Goal: Find specific page/section: Find specific page/section

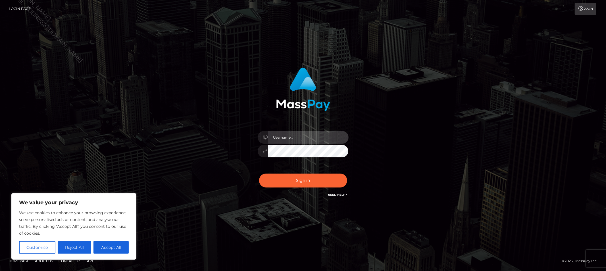
drag, startPoint x: 317, startPoint y: 138, endPoint x: 317, endPoint y: 143, distance: 5.7
click at [317, 138] on input "text" at bounding box center [308, 137] width 81 height 13
type input "Allyssa"
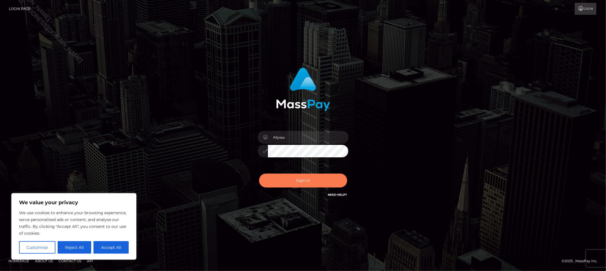
click at [285, 179] on button "Sign in" at bounding box center [303, 181] width 88 height 14
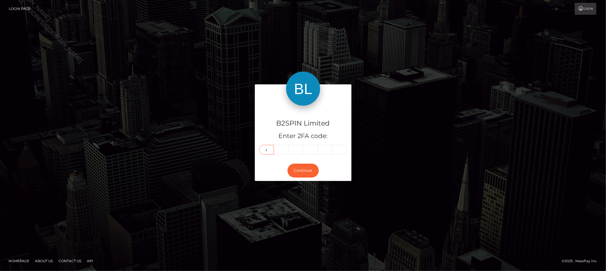
type input "7"
type input "6"
type input "7"
type input "1"
type input "4"
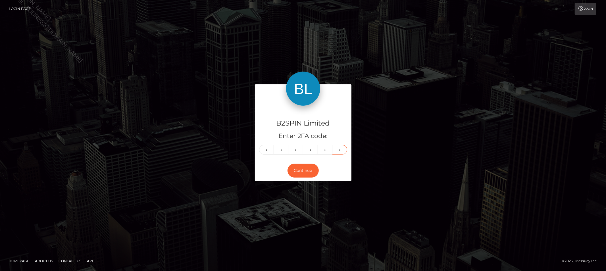
type input "3"
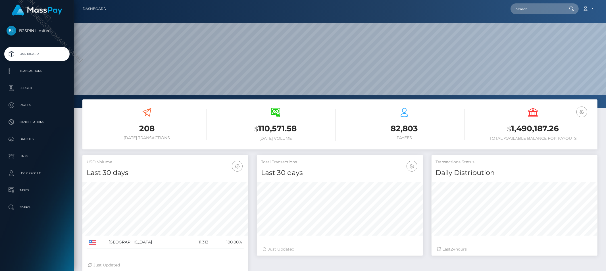
scroll to position [101, 166]
click at [545, 4] on input "text" at bounding box center [537, 8] width 53 height 11
paste input "96308cf0-c467-45b5-989f-c2ccefee7d74"
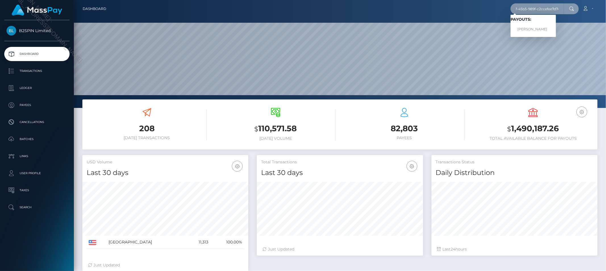
type input "96308cf0-c467-45b5-989f-c2ccefee7d74"
click at [539, 26] on link "JAVUS DESHAWN HAYGOOD" at bounding box center [533, 29] width 45 height 11
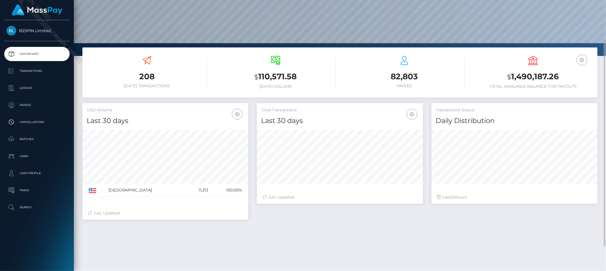
scroll to position [83, 0]
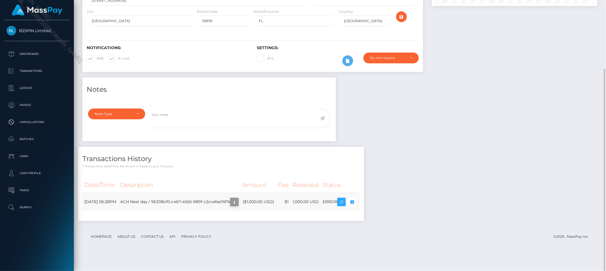
scroll to position [68, 166]
click at [238, 206] on icon "button" at bounding box center [234, 202] width 7 height 7
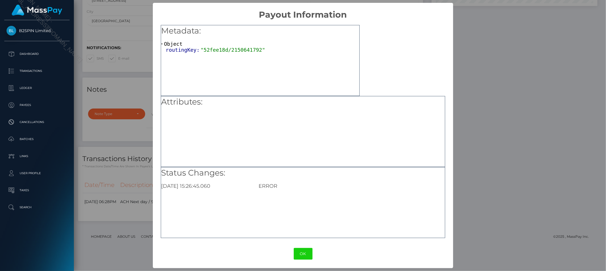
click at [558, 167] on div "× Payout Information Metadata: Object routingKey: "52fee18d/2150641792" Attribu…" at bounding box center [303, 135] width 606 height 271
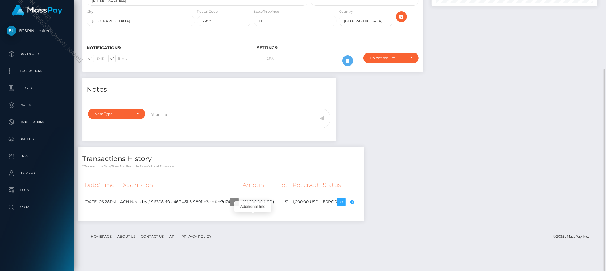
click at [465, 153] on div "Notes Note Type Compliance Clear Compliance General Note Type" at bounding box center [340, 152] width 524 height 149
